Goal: Check status: Check status

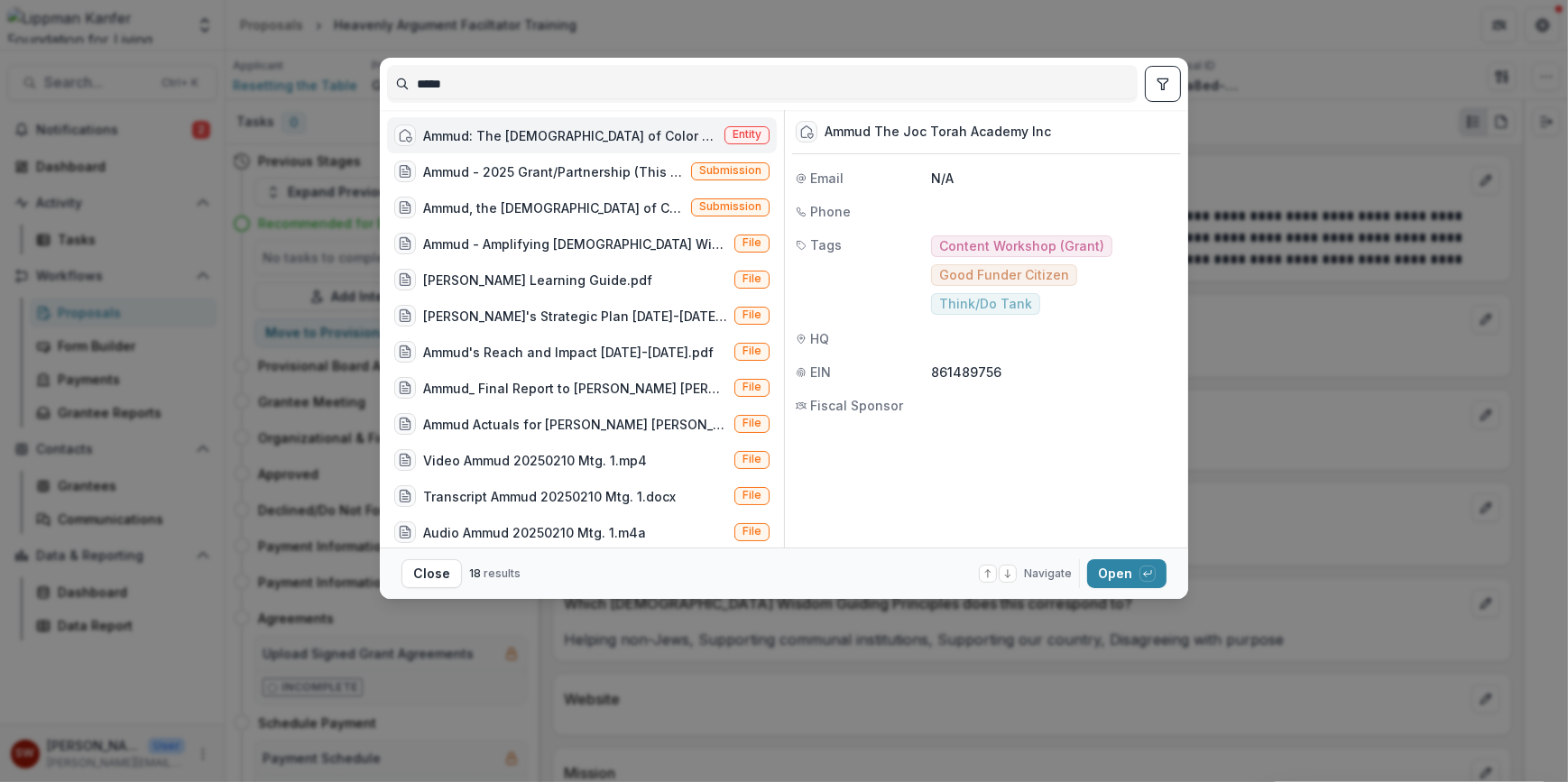
click at [553, 128] on div "Ammud: The [DEMOGRAPHIC_DATA] of Color Torah Academy" at bounding box center [570, 136] width 294 height 19
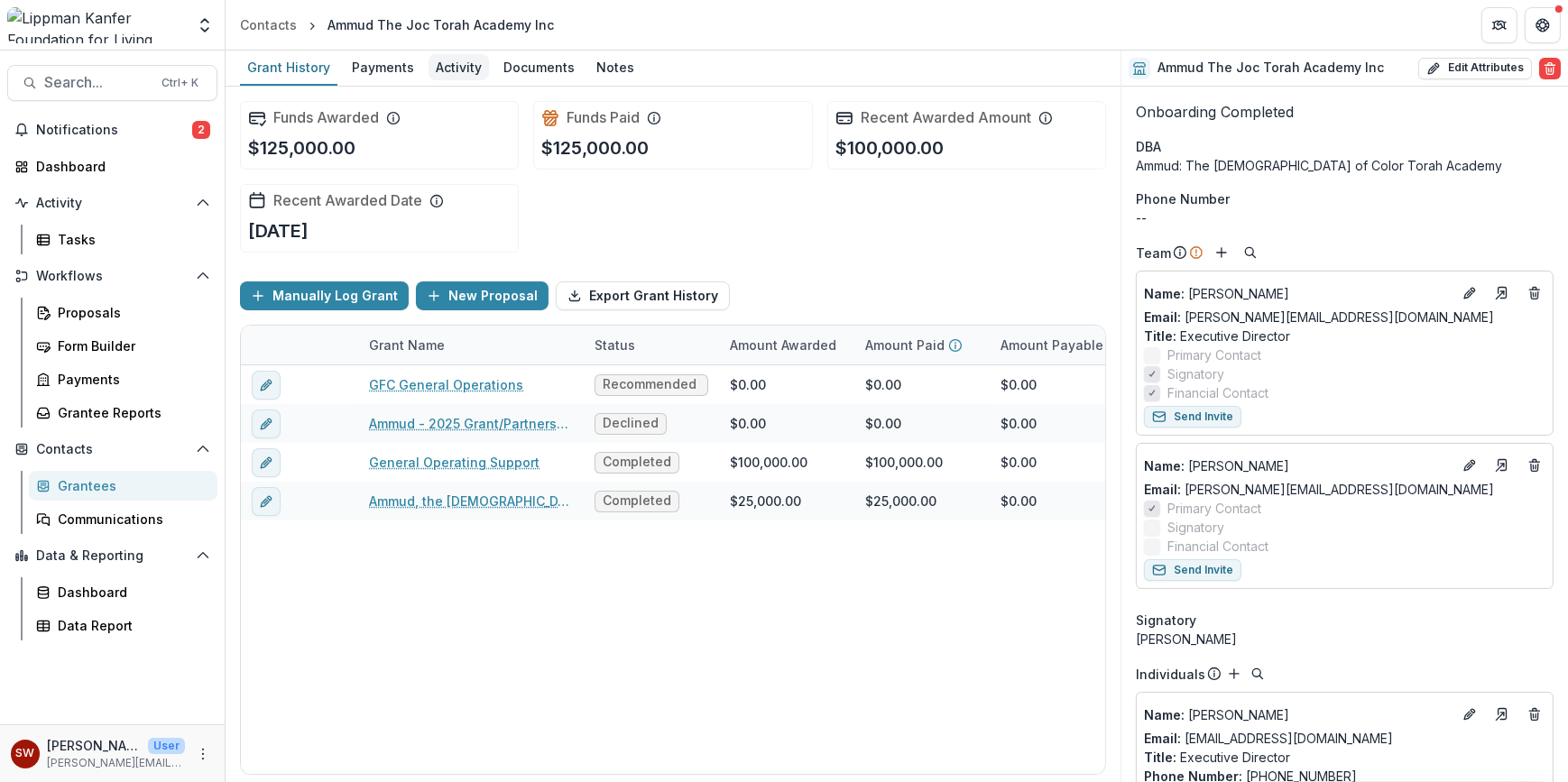
click at [473, 64] on div "Activity" at bounding box center [458, 67] width 60 height 26
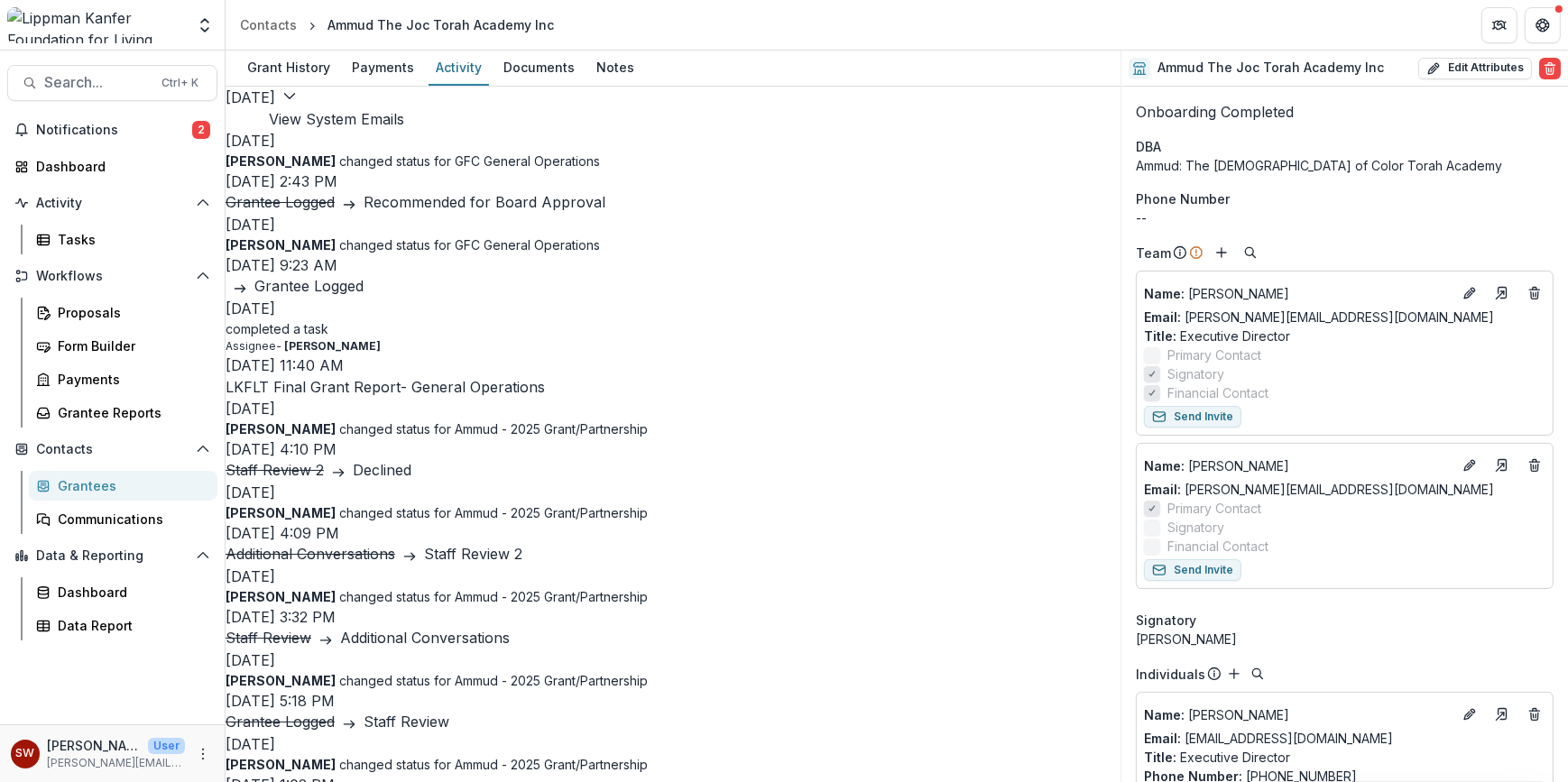
click at [495, 398] on p "LKFLT Final Grant Report- General Operations" at bounding box center [673, 386] width 895 height 21
click at [311, 76] on div "Grant History" at bounding box center [288, 67] width 98 height 26
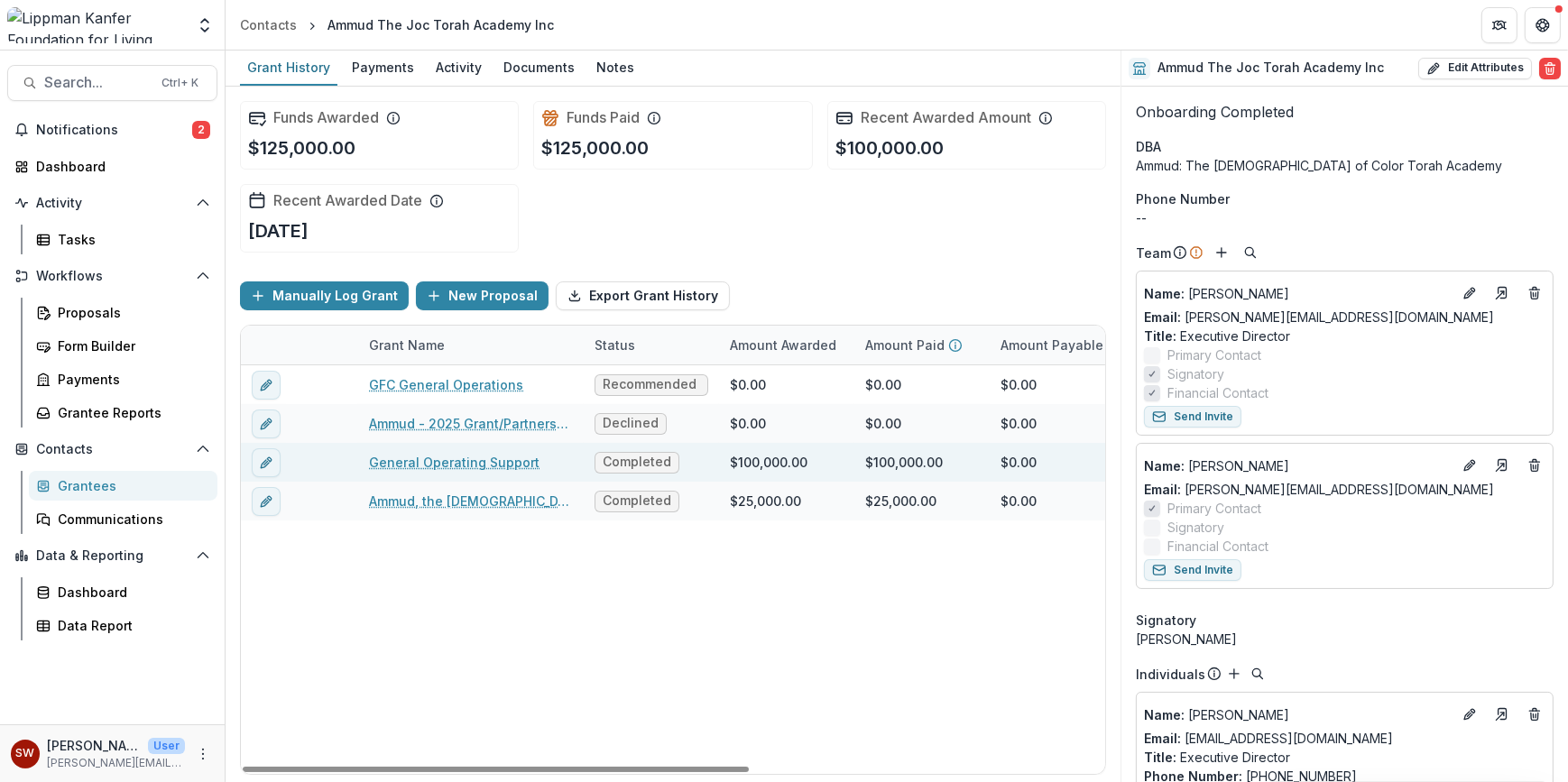
click at [495, 465] on link "General Operating Support" at bounding box center [453, 463] width 170 height 19
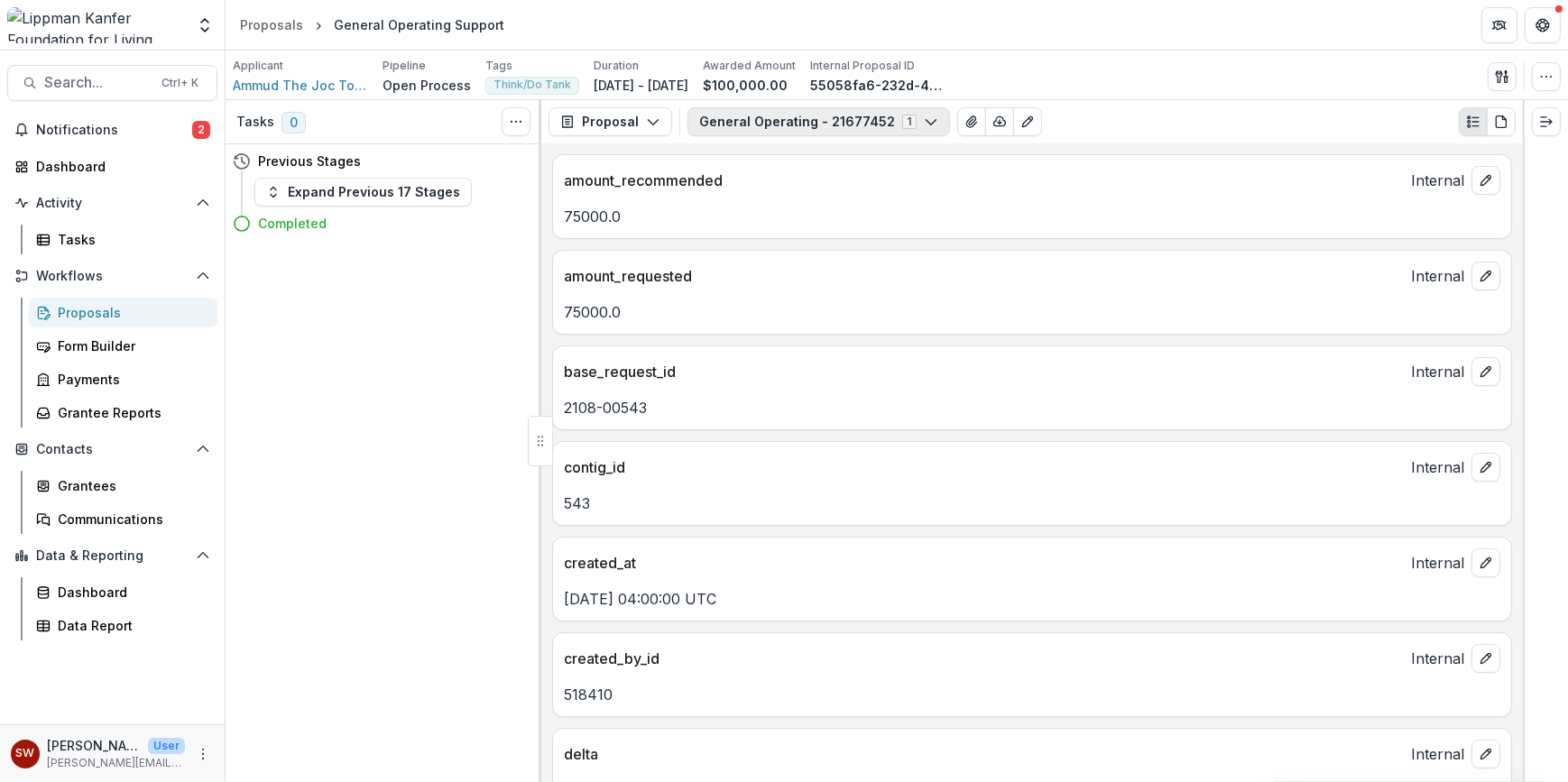
click at [883, 130] on button "General Operating - 21677452 1" at bounding box center [819, 121] width 262 height 29
click at [112, 415] on div "Grantee Reports" at bounding box center [130, 412] width 145 height 19
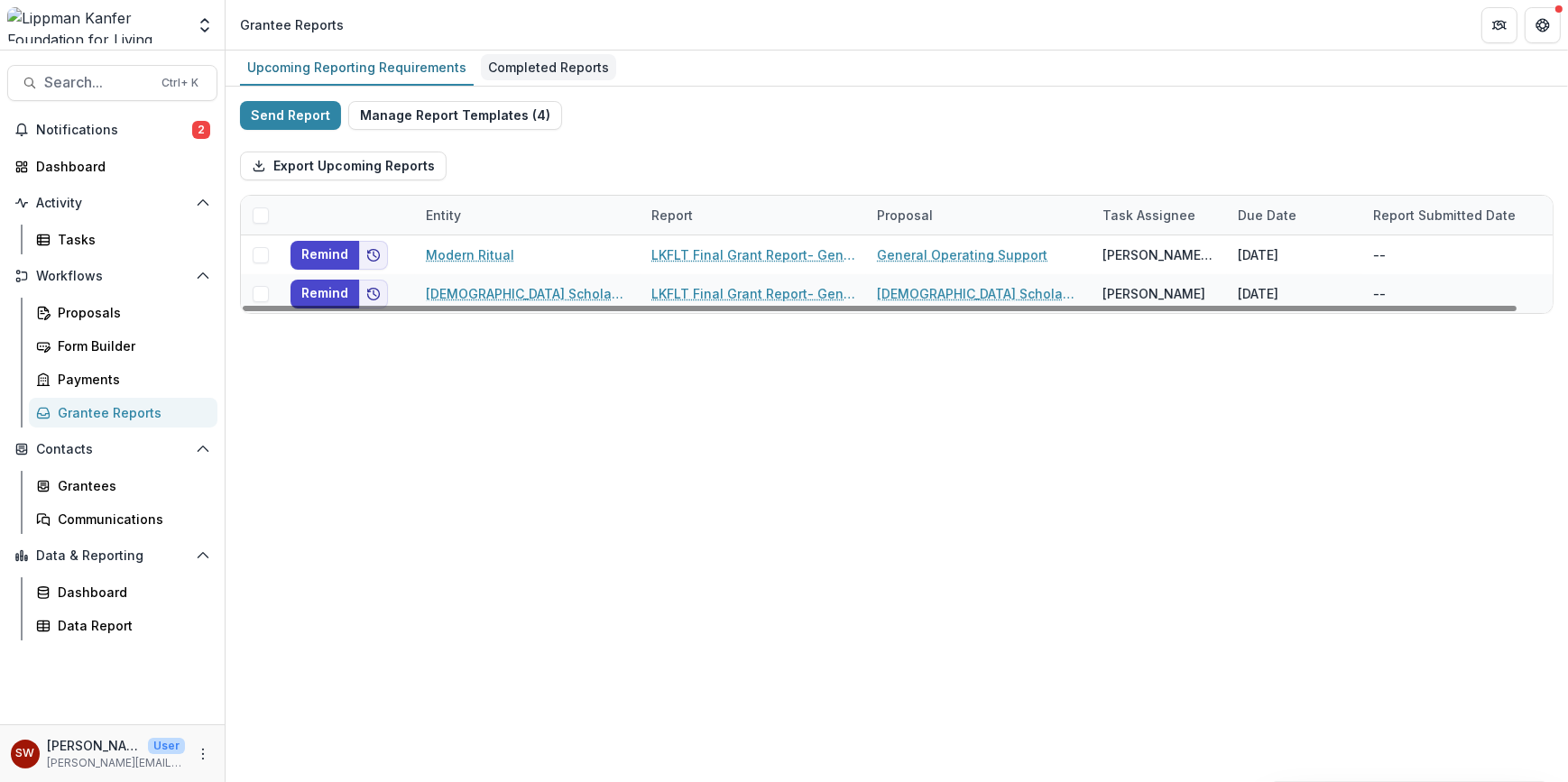
click at [544, 79] on div "Completed Reports" at bounding box center [548, 67] width 135 height 26
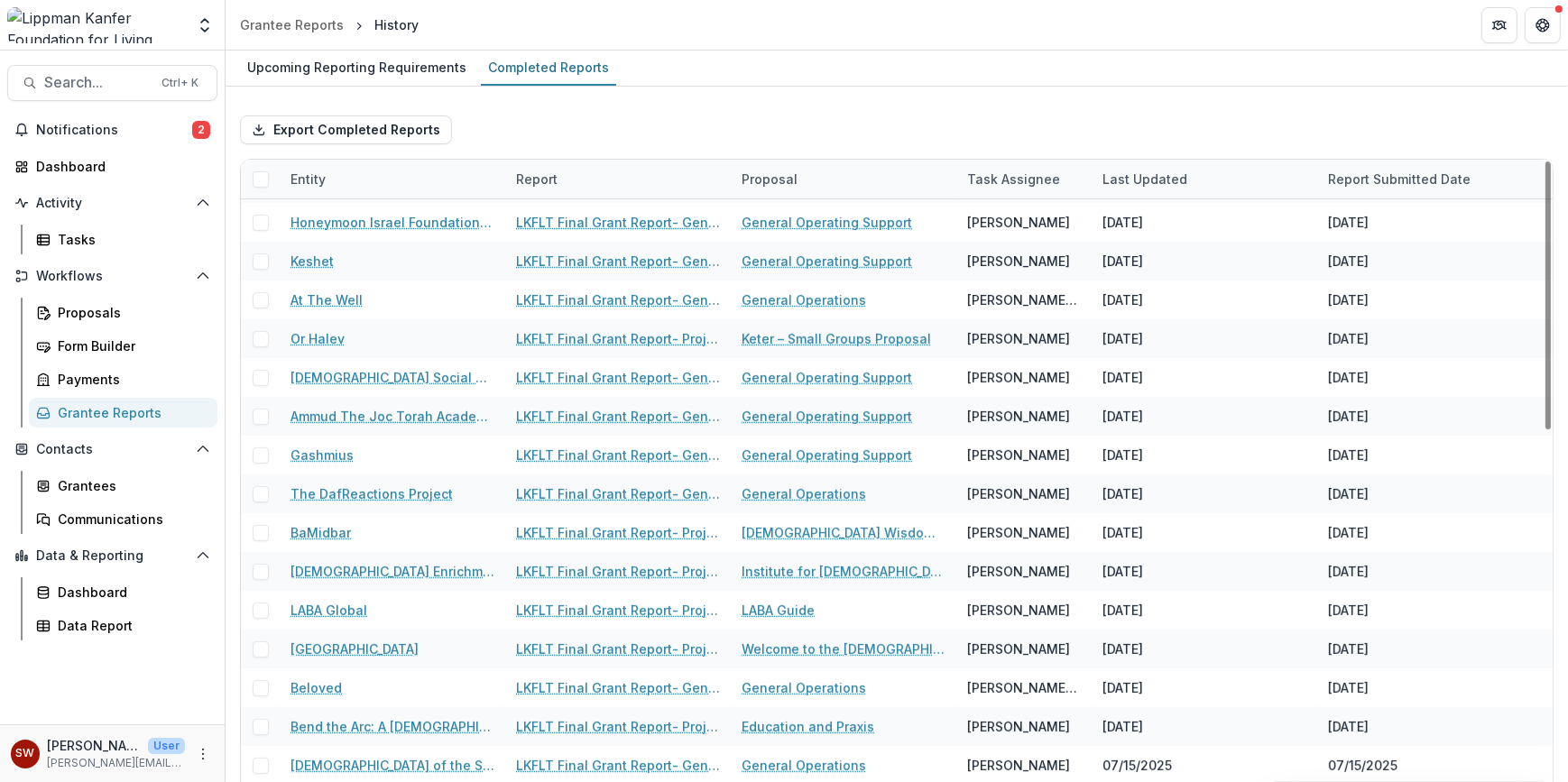
scroll to position [967, 0]
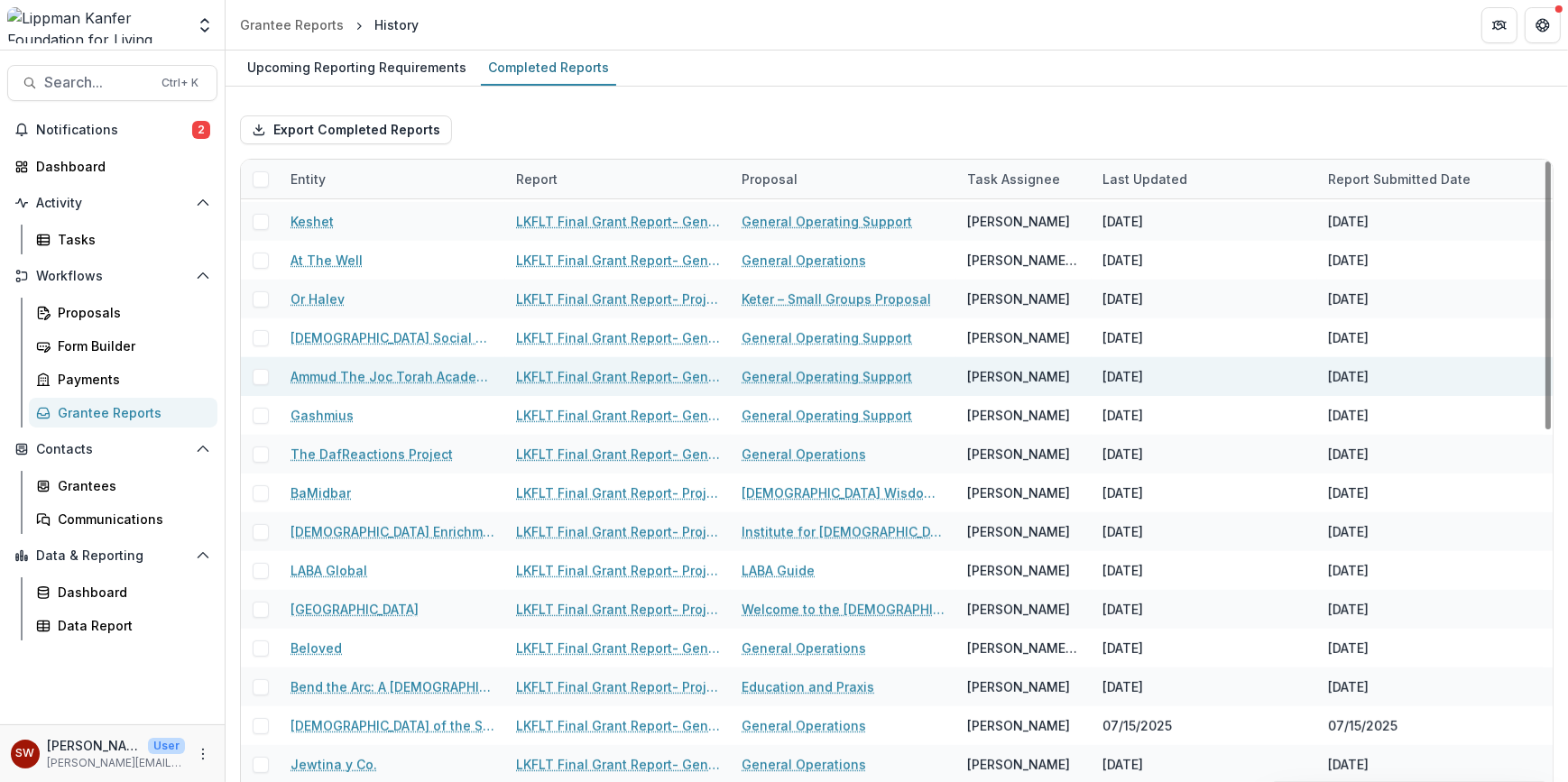
click at [577, 370] on link "LKFLT Final Grant Report- General Operations" at bounding box center [617, 377] width 204 height 19
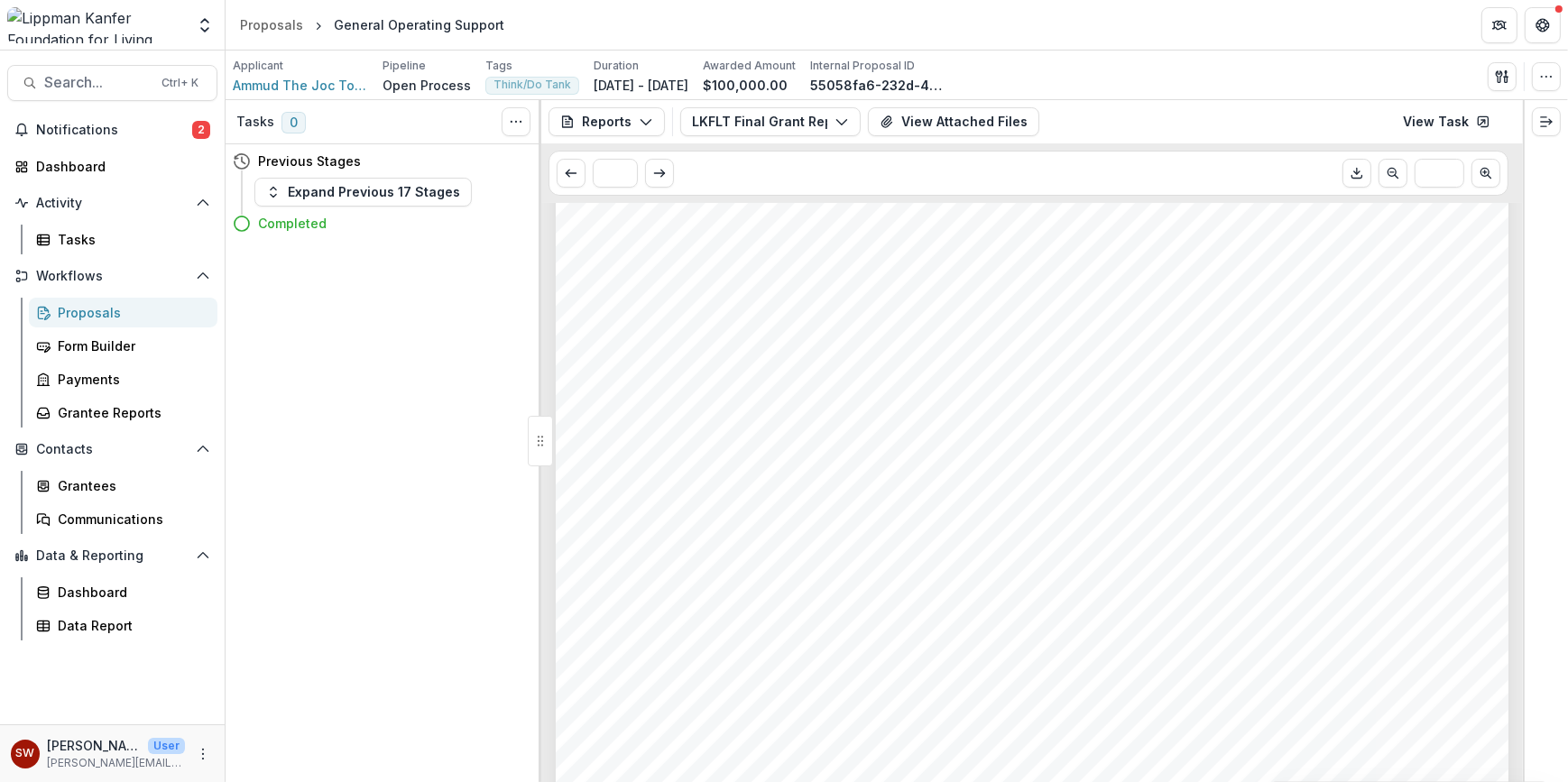
scroll to position [2135, 0]
click at [903, 135] on button "View Attached Files" at bounding box center [954, 121] width 171 height 29
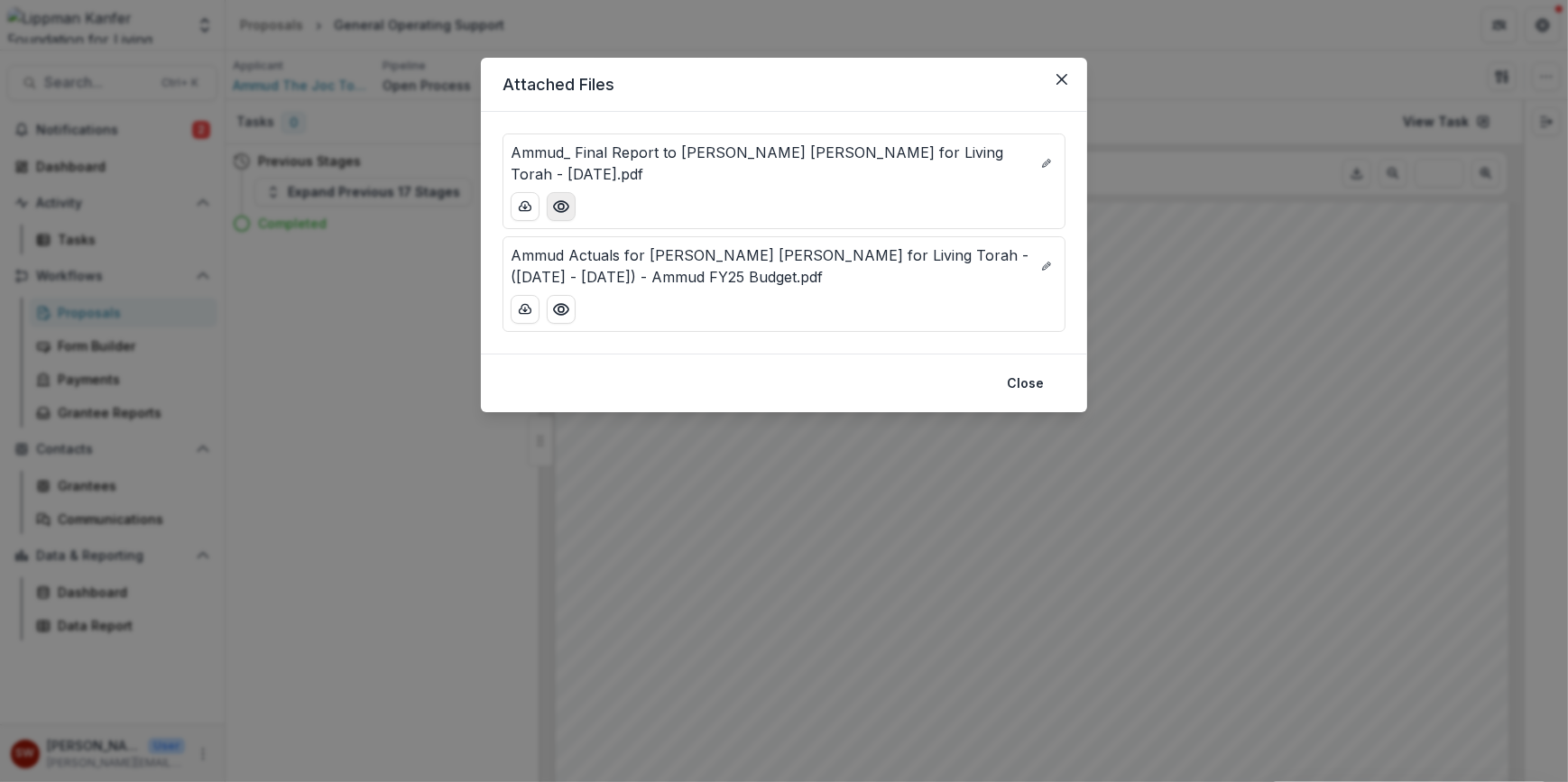
click at [560, 197] on icon "Preview Ammud_ Final Report to Lippman Kanfer for Living Torah - August 2025.pdf" at bounding box center [560, 206] width 18 height 18
